Goal: Feedback & Contribution: Contribute content

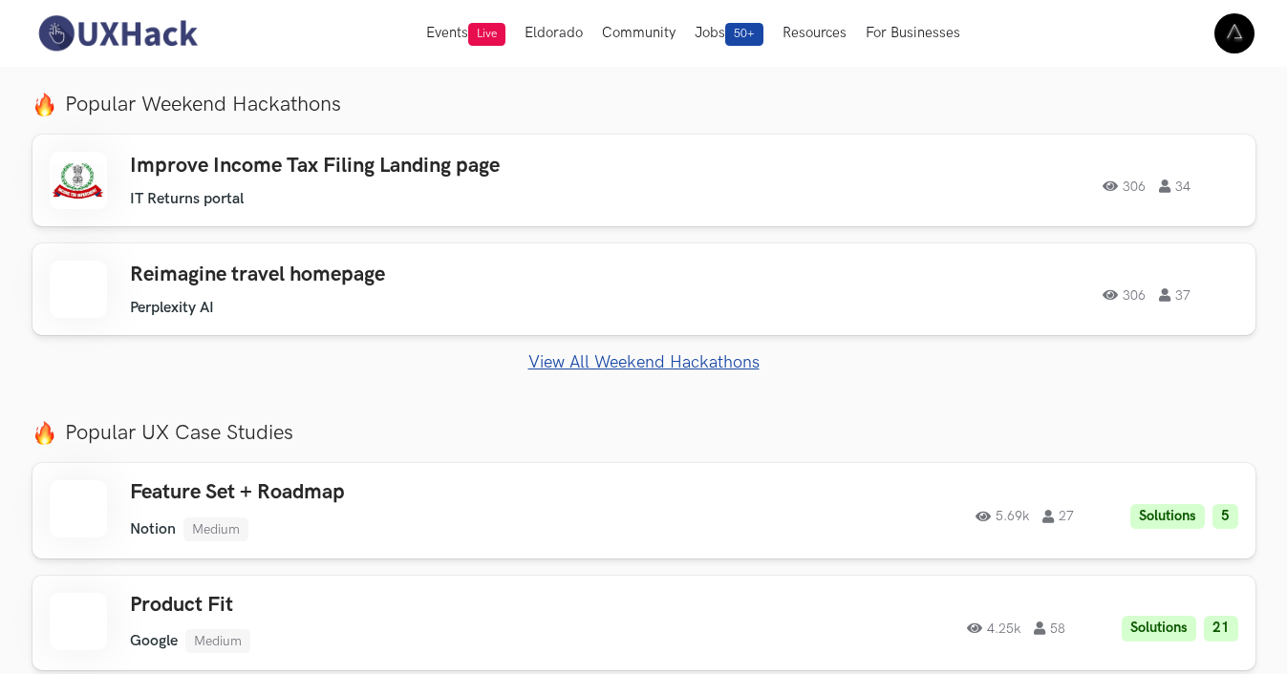
scroll to position [623, 0]
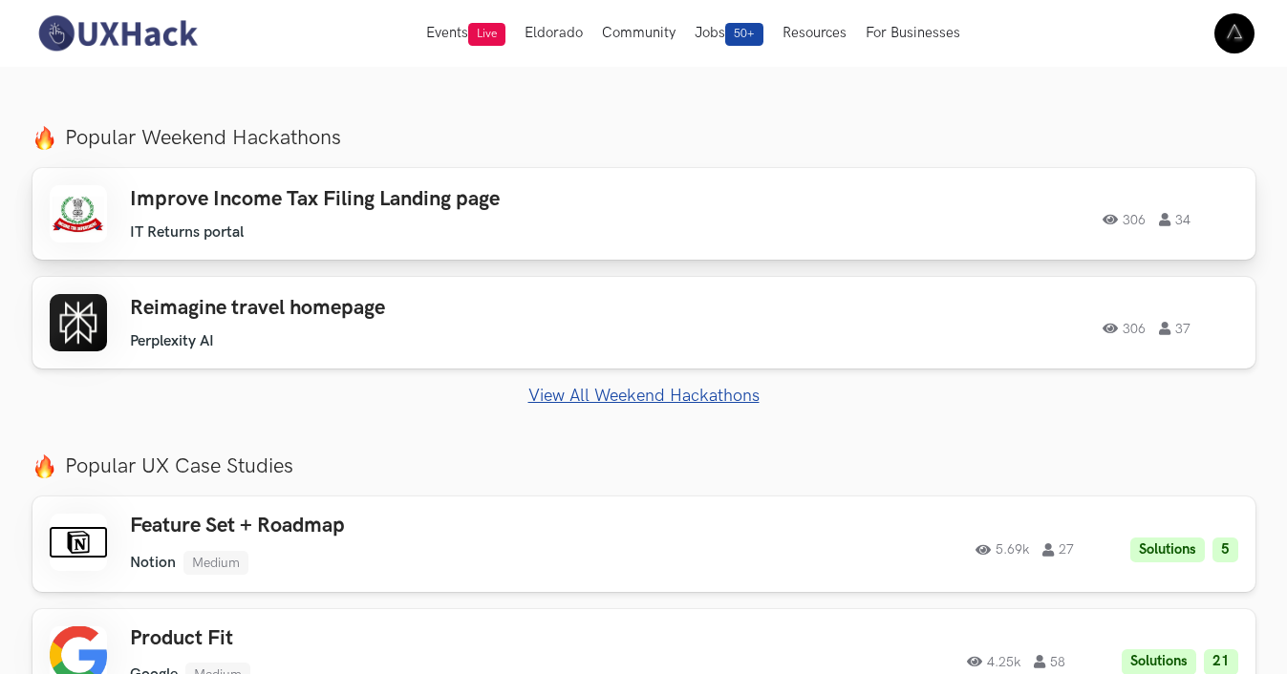
click at [546, 190] on h3 "Improve Income Tax Filing Landing page" at bounding box center [401, 199] width 543 height 25
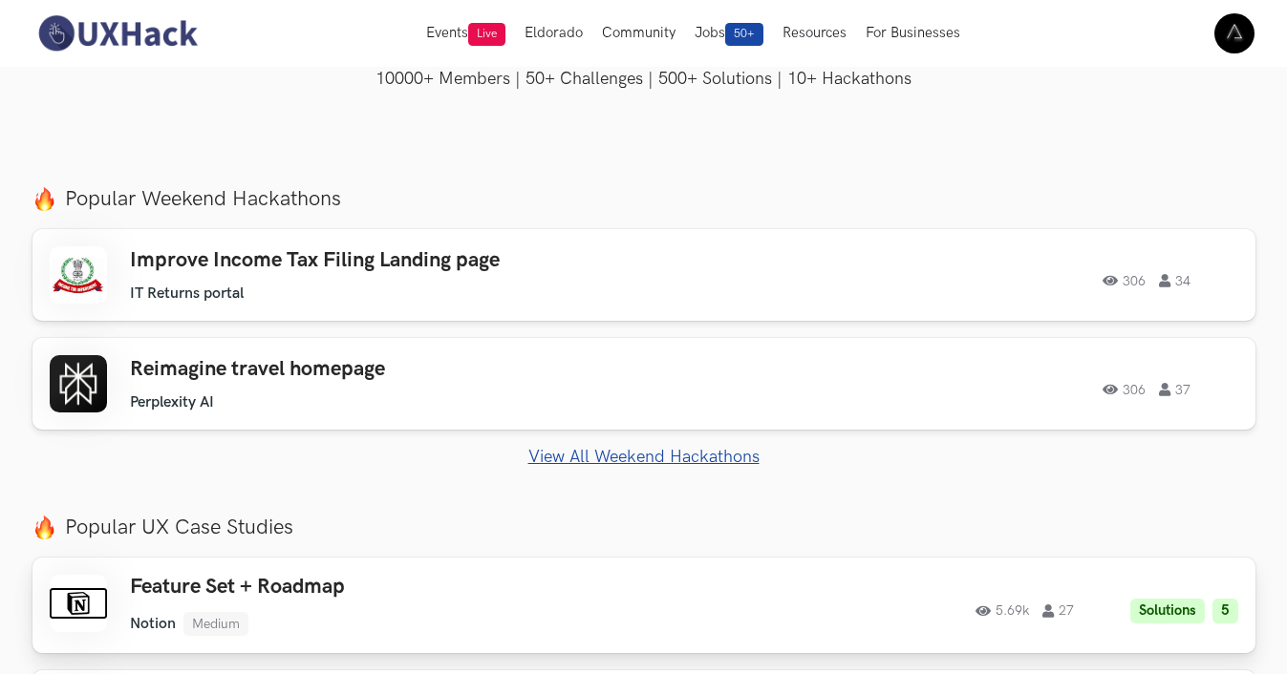
scroll to position [377, 0]
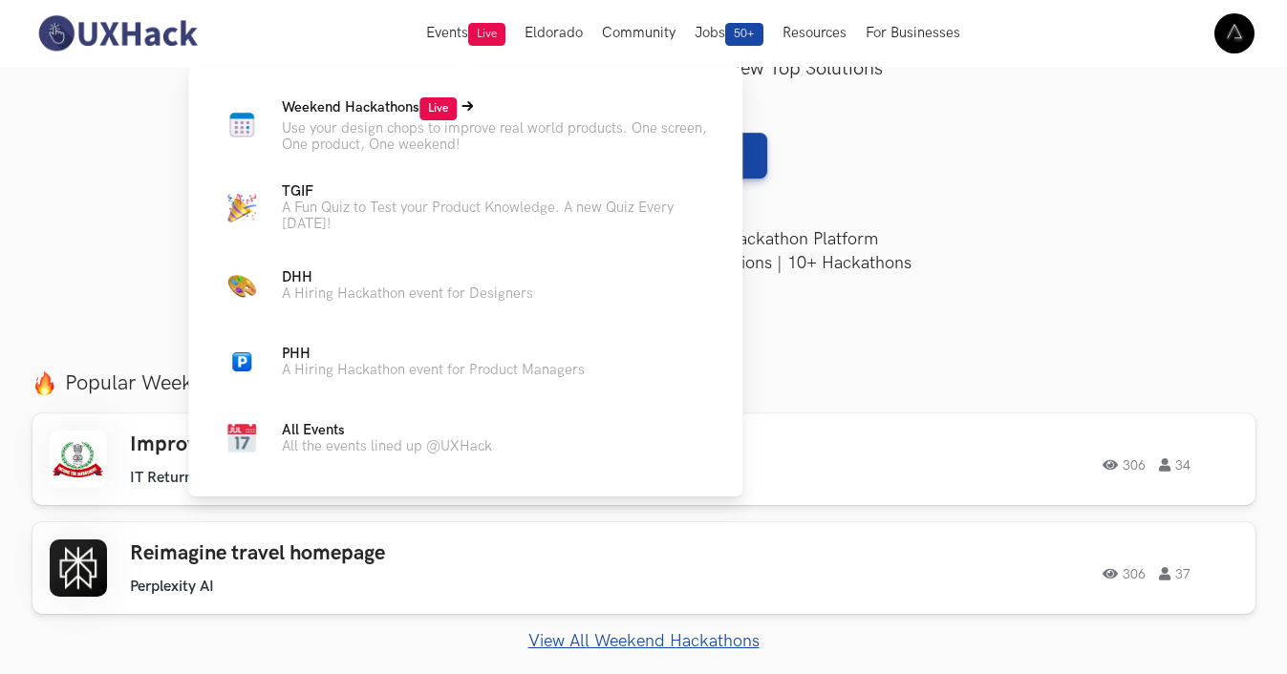
click at [410, 118] on p "Weekend Hackathons Live" at bounding box center [497, 108] width 430 height 23
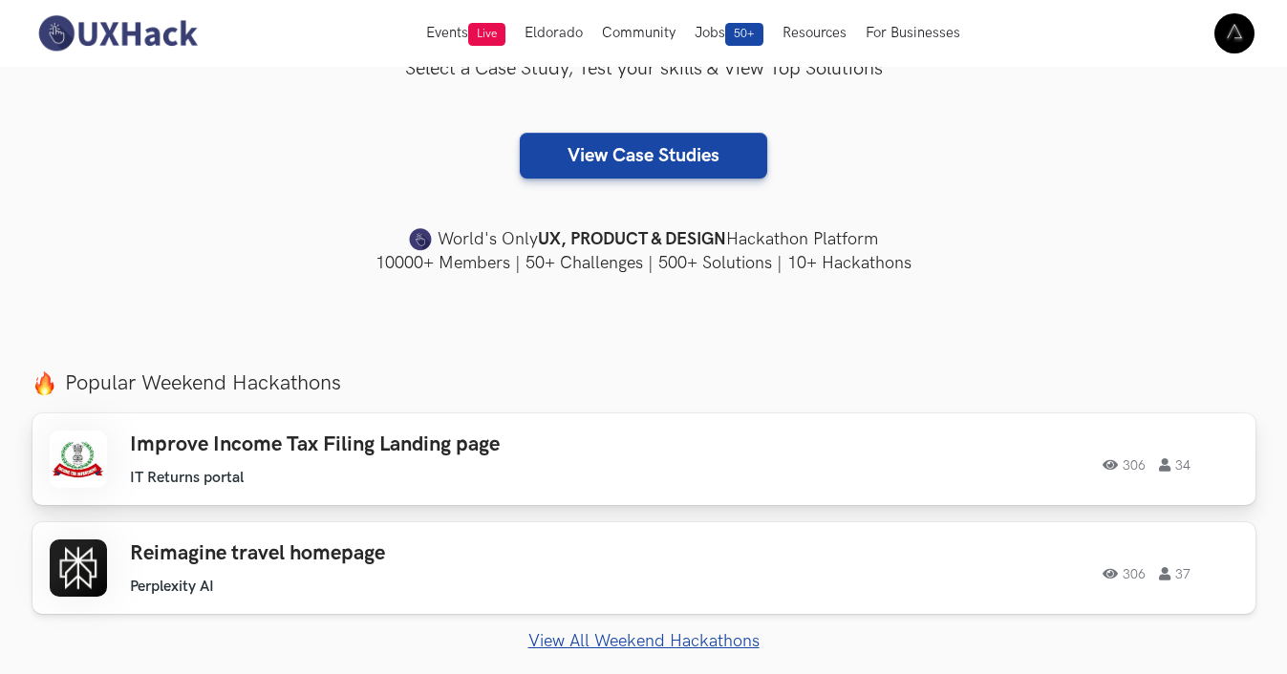
click at [500, 479] on ul "IT Returns portal" at bounding box center [401, 478] width 543 height 18
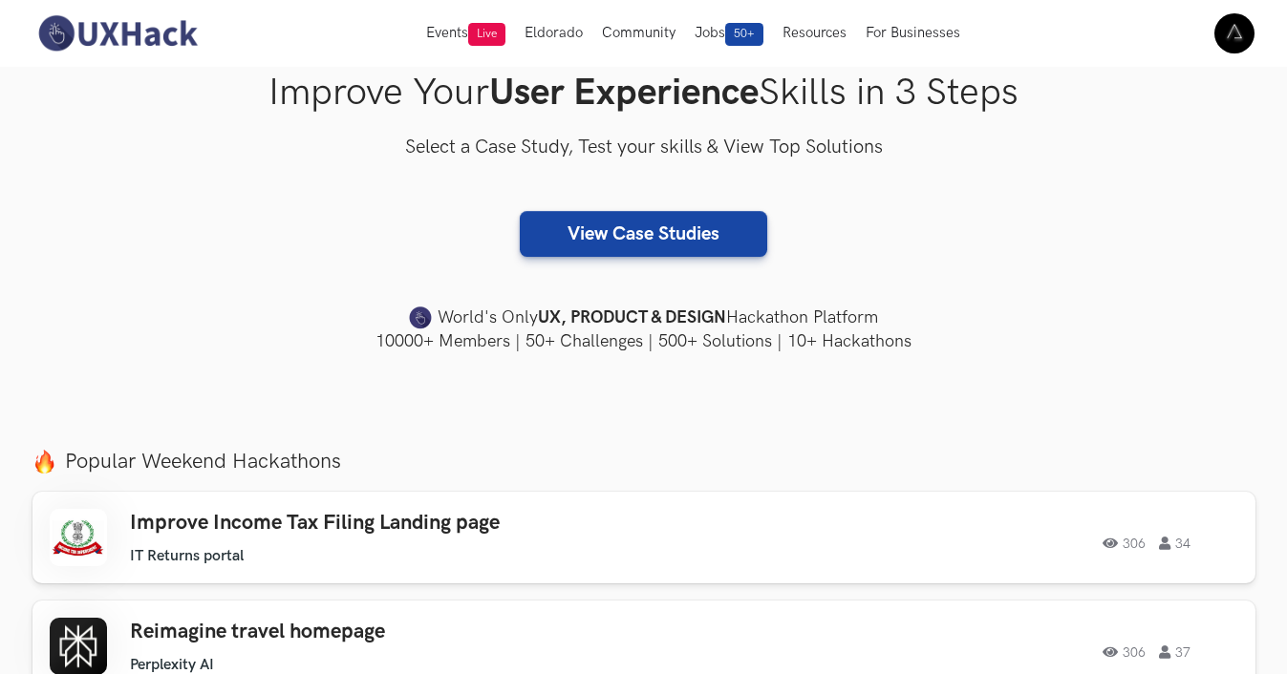
scroll to position [0, 0]
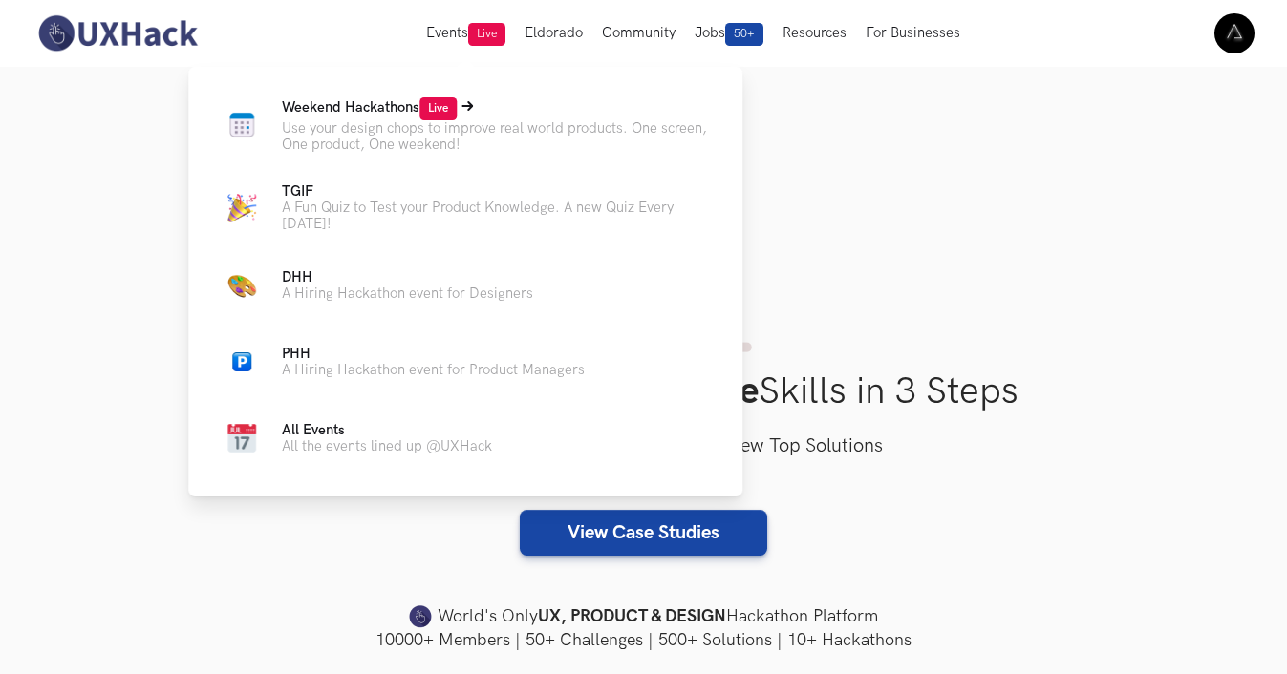
click at [374, 128] on p "Use your design chops to improve real world products. One screen, One product, …" at bounding box center [497, 136] width 430 height 32
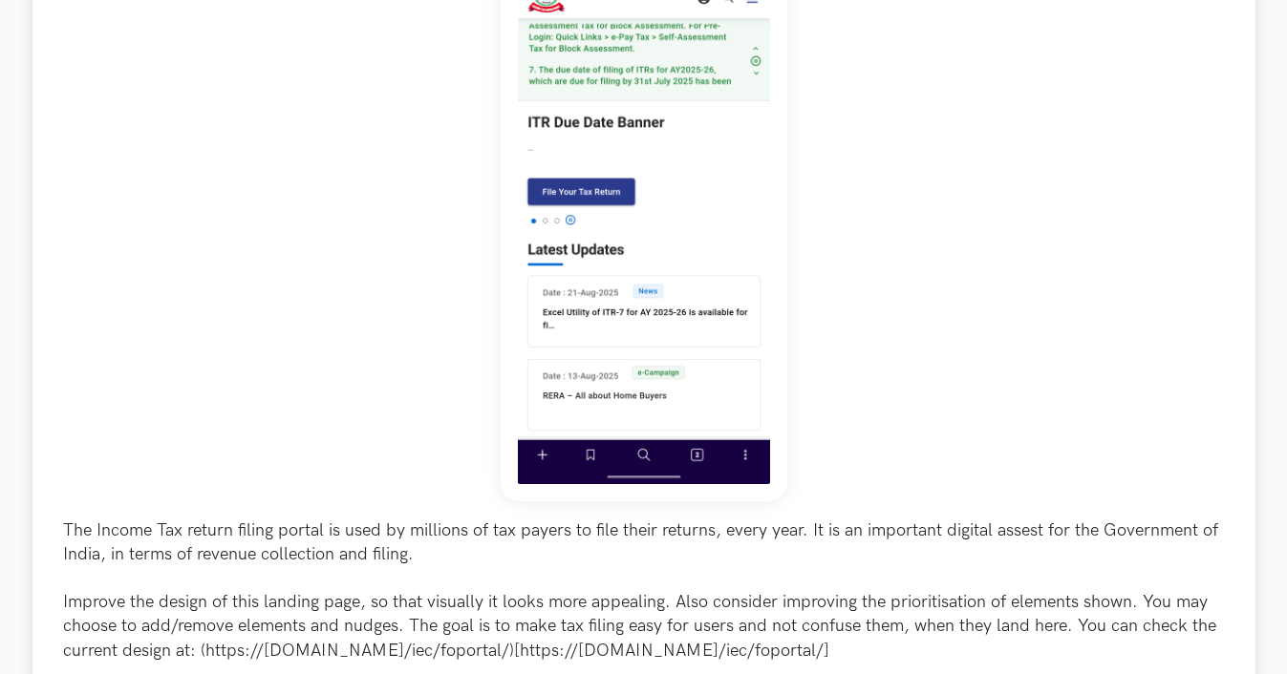
scroll to position [399, 0]
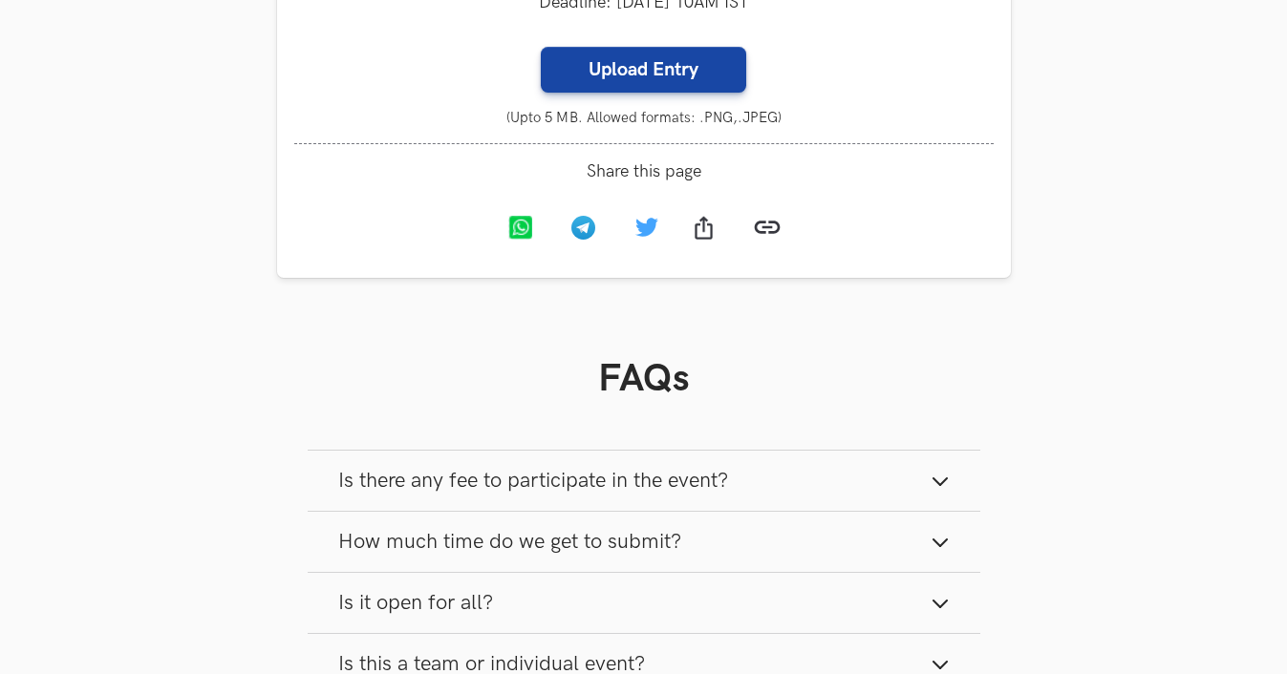
scroll to position [2235, 0]
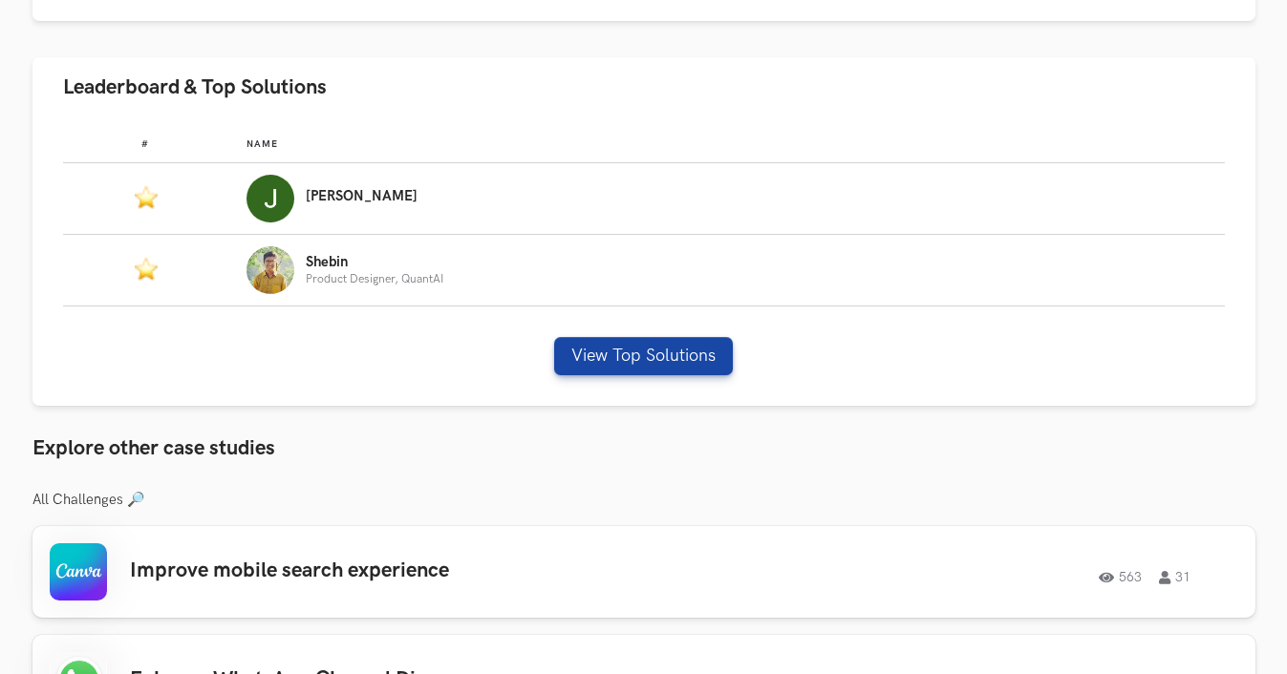
scroll to position [1170, 0]
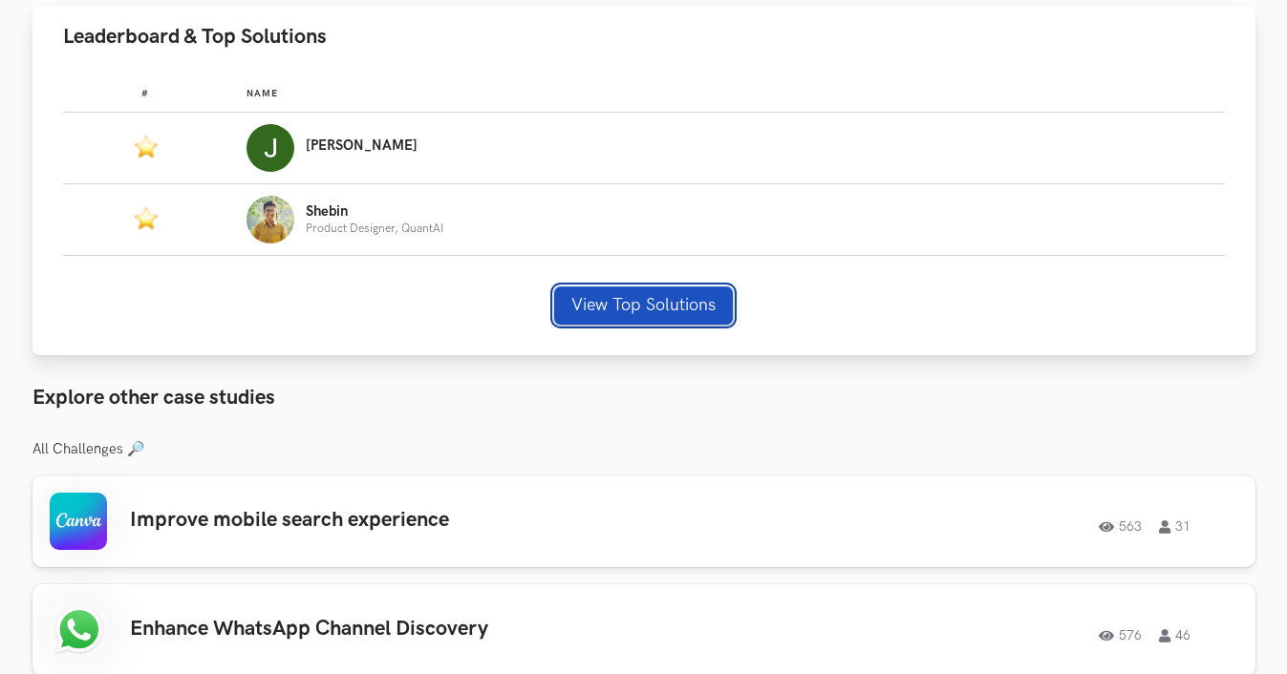
click at [599, 309] on button "View Top Solutions" at bounding box center [643, 306] width 179 height 38
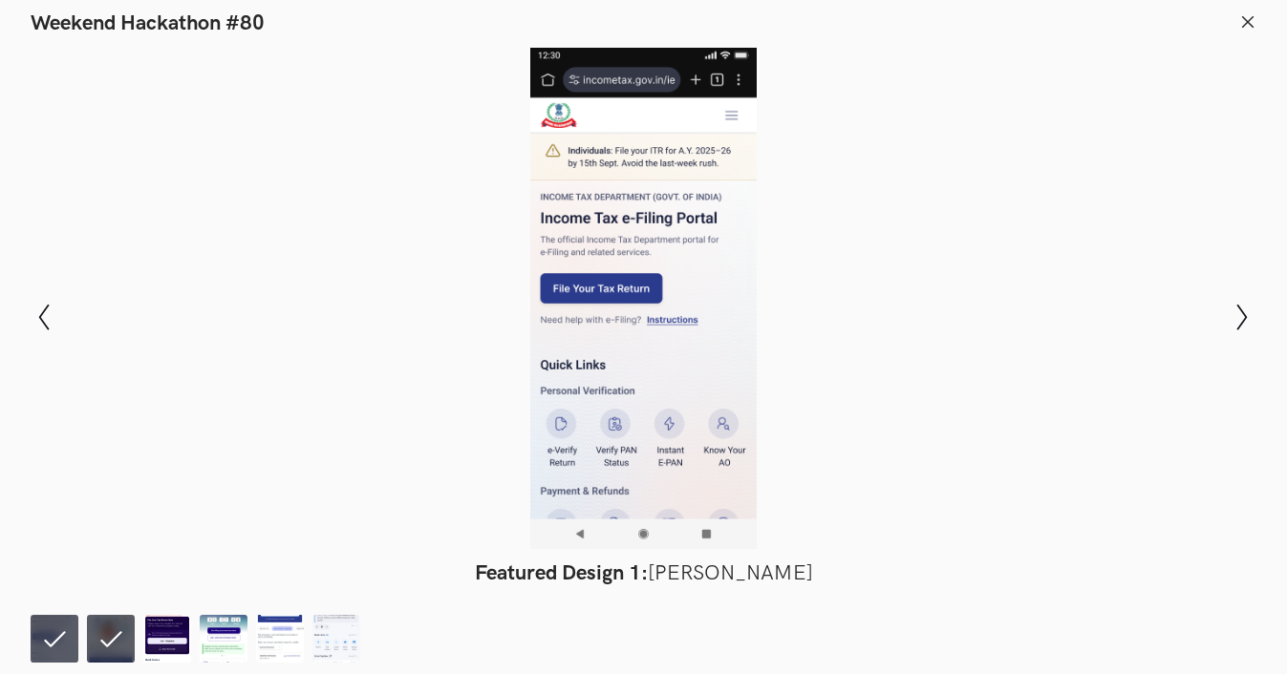
scroll to position [1155, 0]
click at [169, 634] on img at bounding box center [167, 639] width 48 height 48
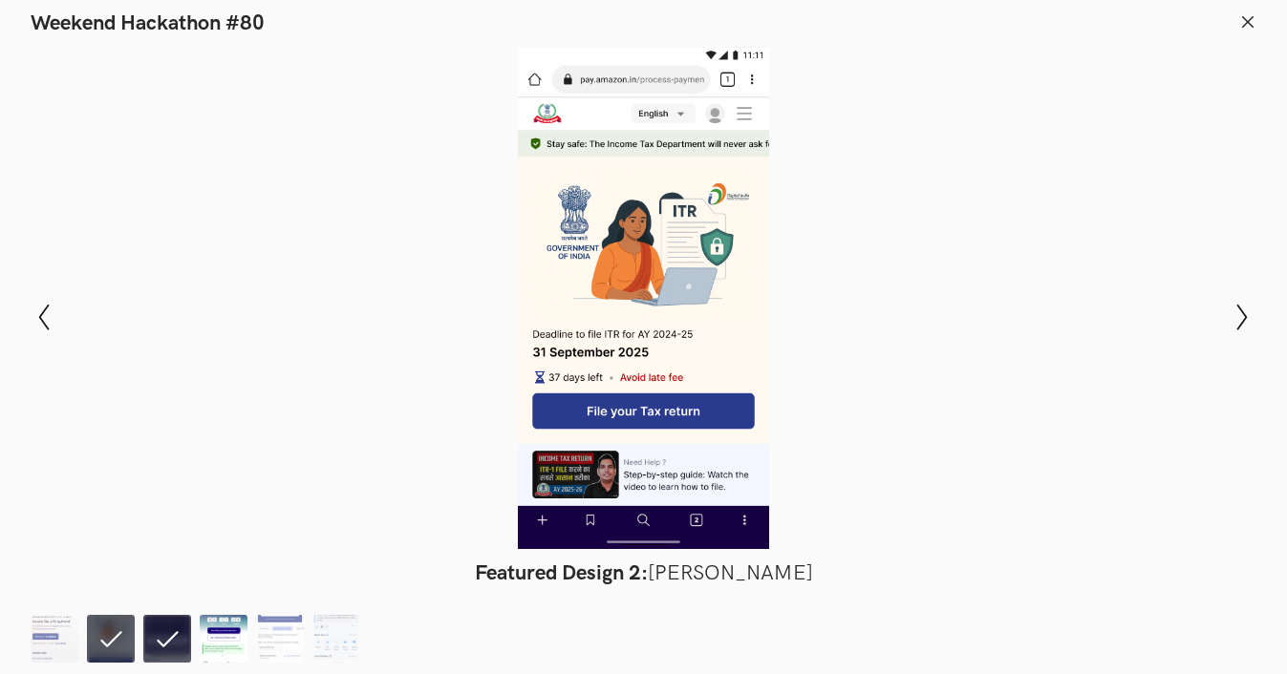
click at [226, 637] on img at bounding box center [224, 639] width 48 height 48
click at [293, 637] on img at bounding box center [280, 639] width 48 height 48
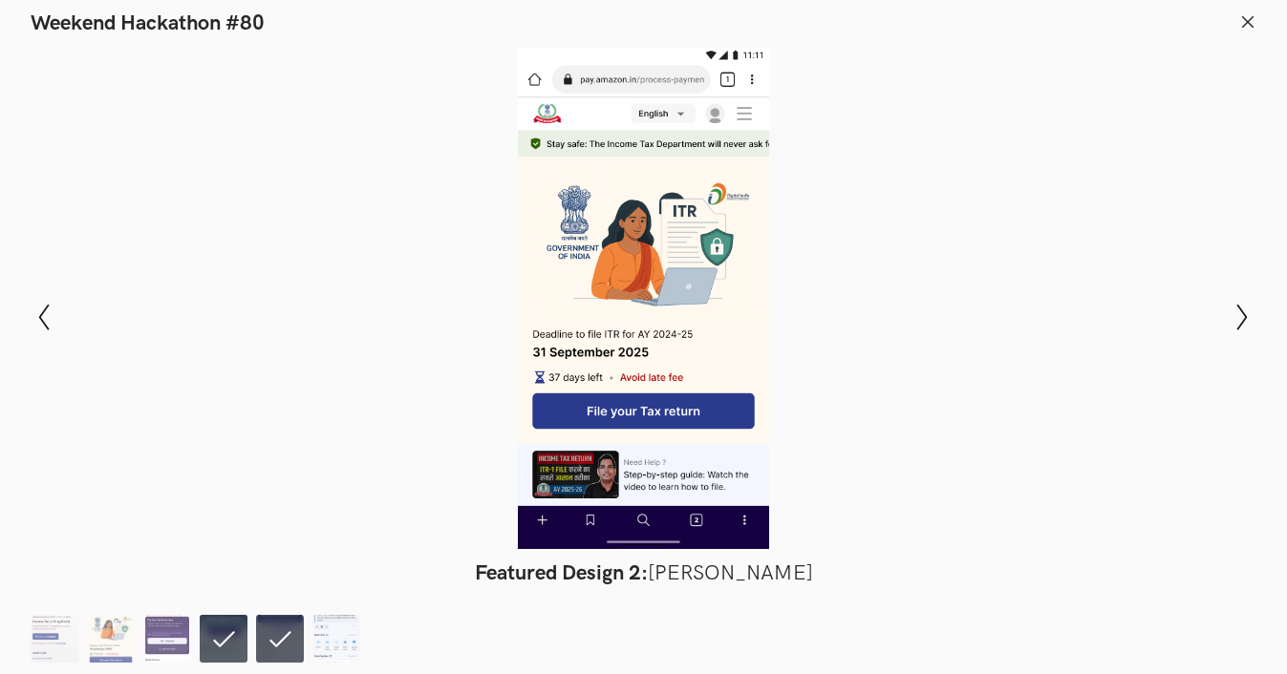
click at [342, 625] on img at bounding box center [336, 639] width 48 height 48
click at [237, 630] on img at bounding box center [224, 639] width 48 height 48
click at [155, 623] on img at bounding box center [167, 639] width 48 height 48
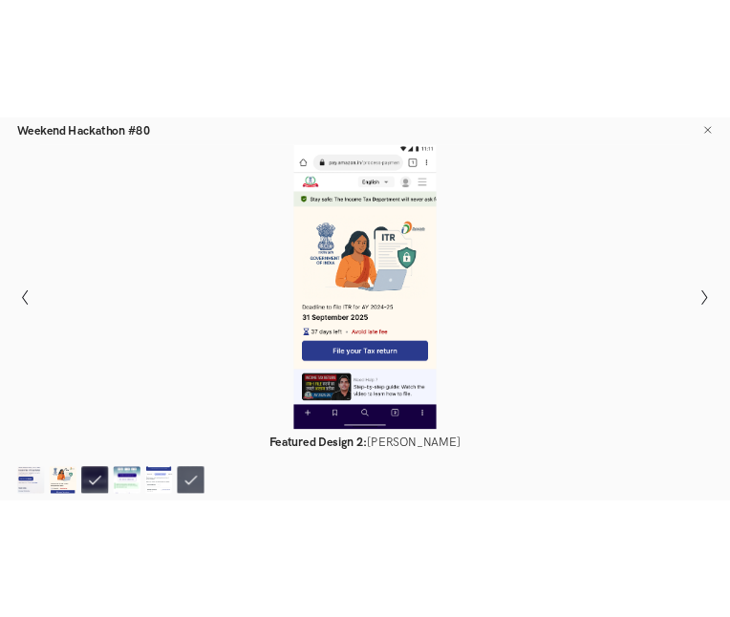
scroll to position [1136, 0]
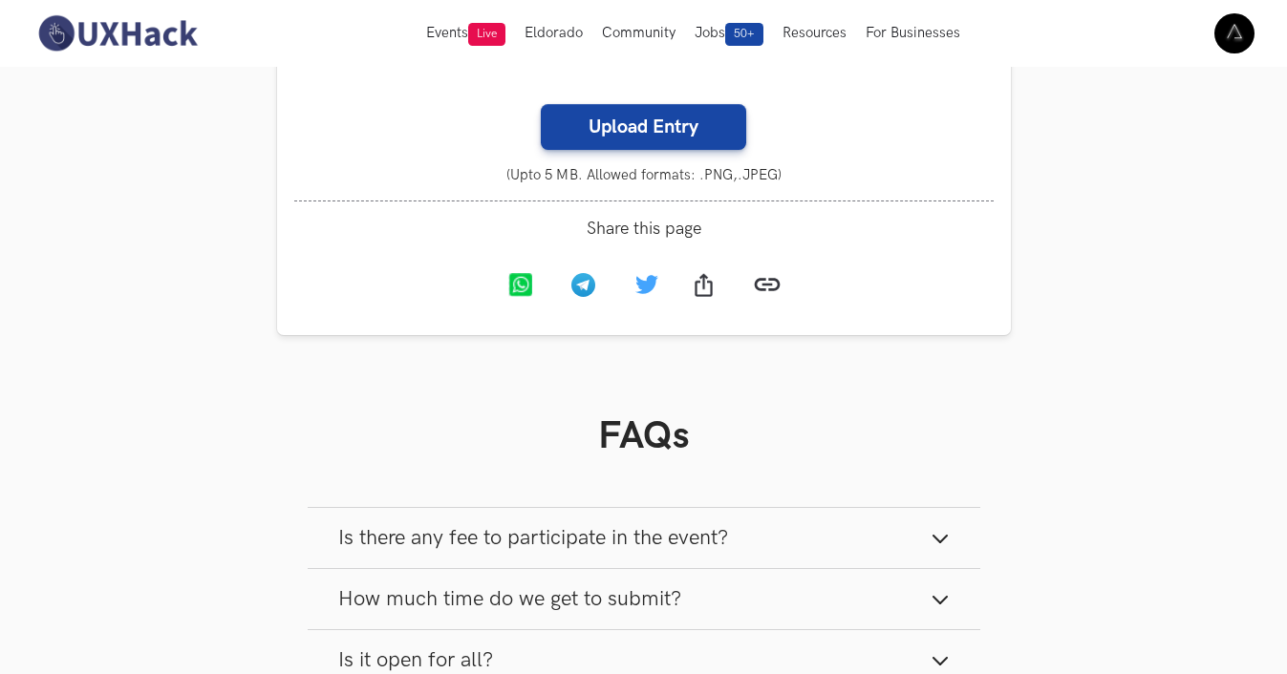
scroll to position [2062, 0]
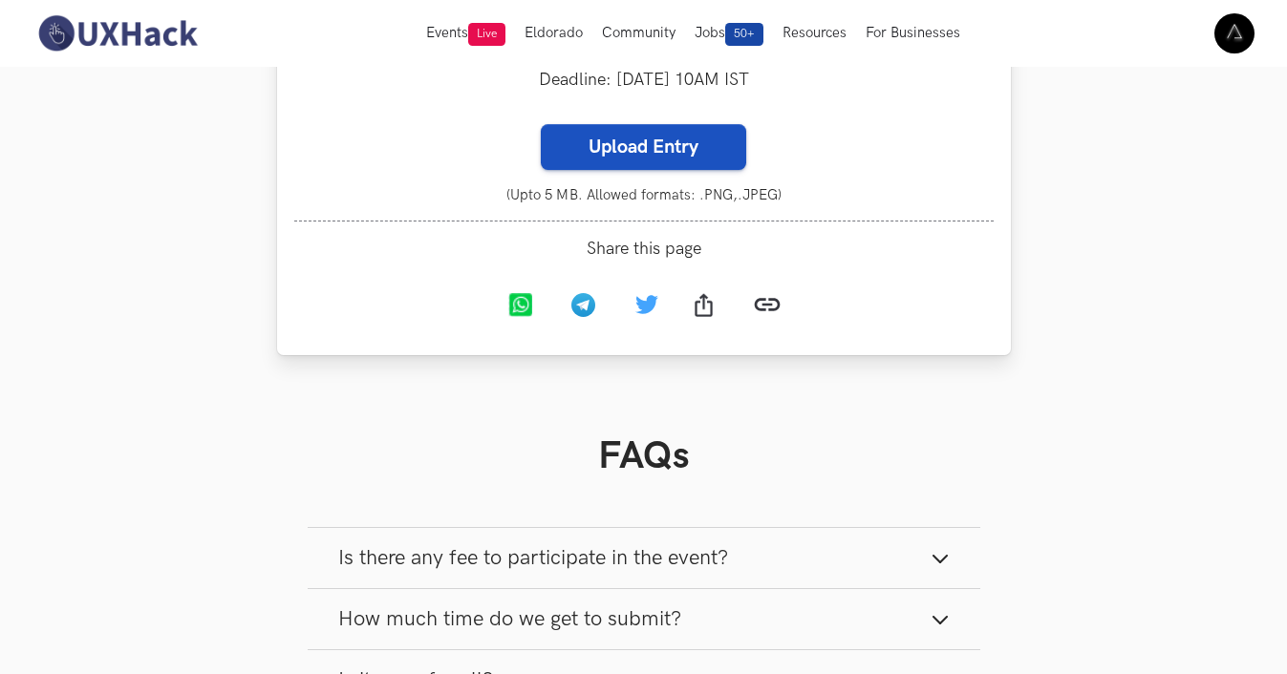
click at [676, 170] on label "Upload Entry" at bounding box center [643, 147] width 205 height 46
click at [541, 124] on input "Upload Entry" at bounding box center [540, 123] width 1 height 1
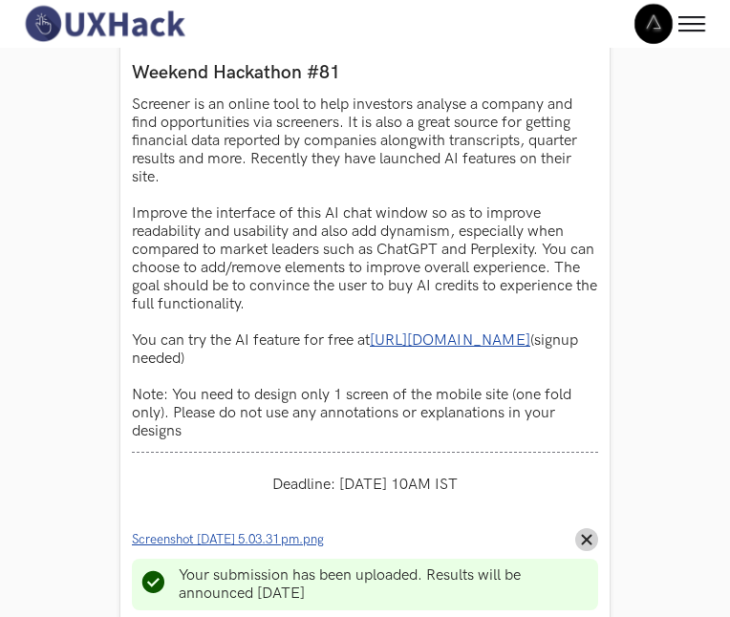
scroll to position [1560, 0]
